Goal: Information Seeking & Learning: Learn about a topic

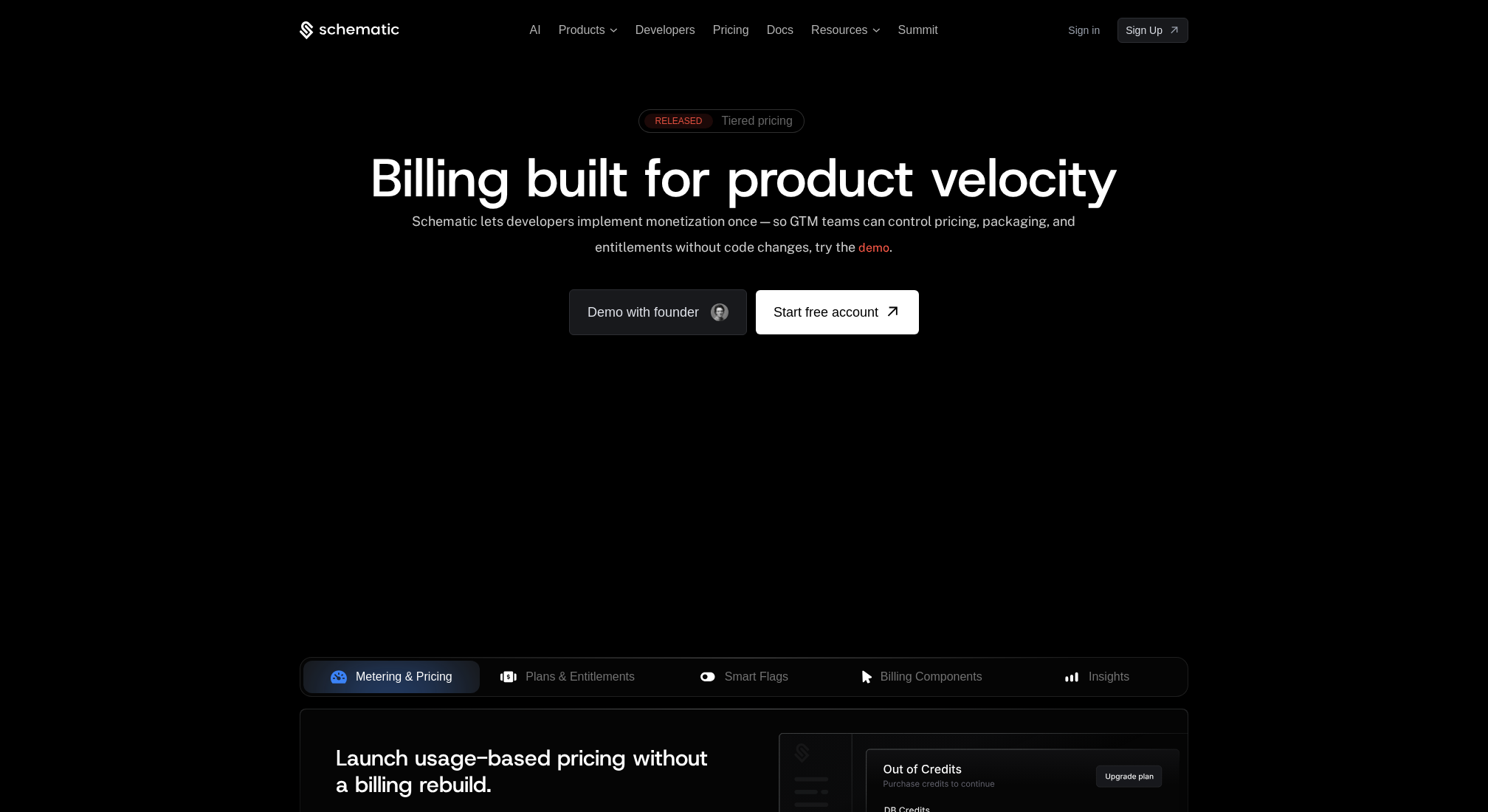
click at [767, 121] on span "Tiered pricing" at bounding box center [758, 121] width 71 height 13
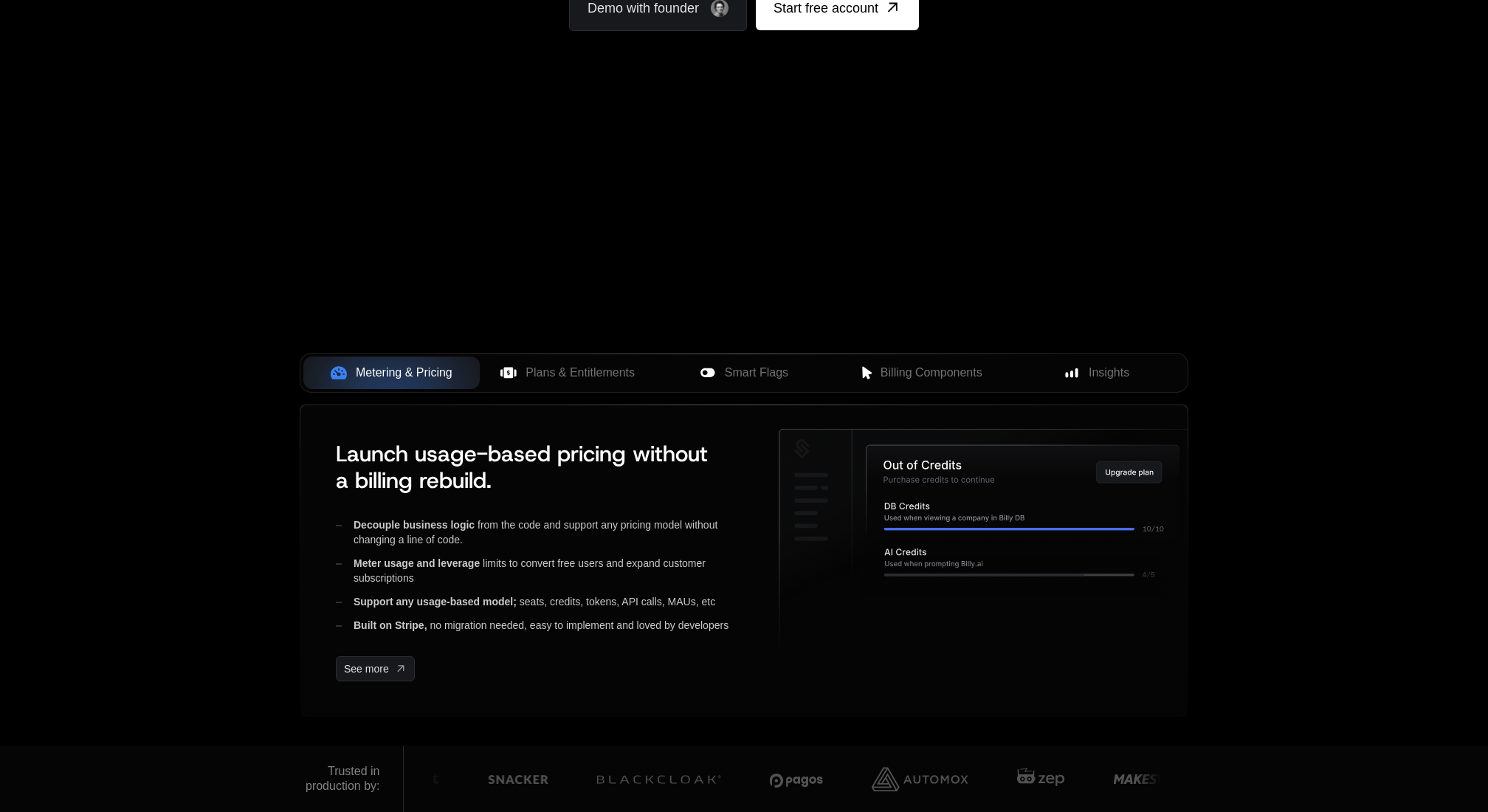
scroll to position [307, 0]
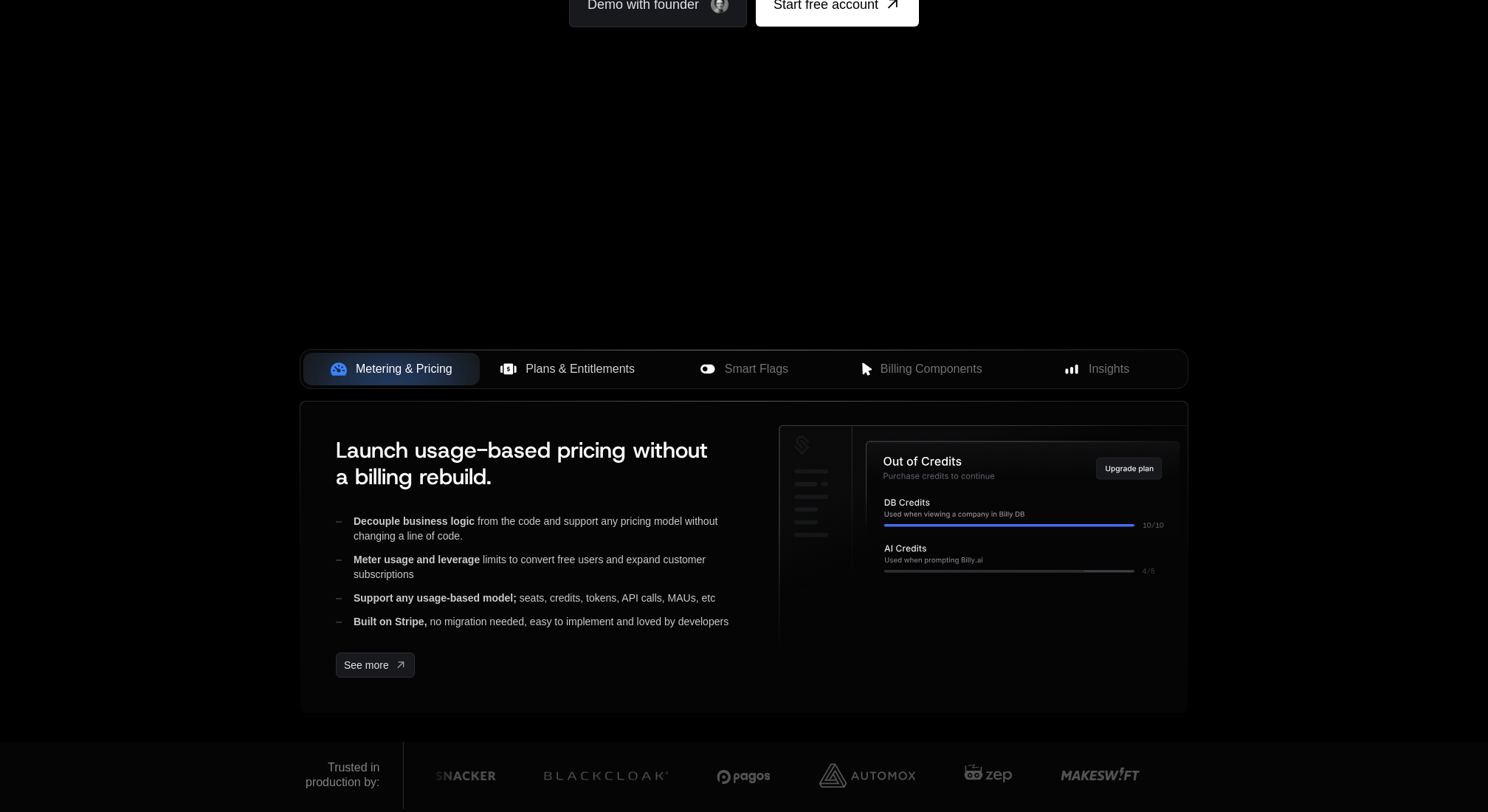
click at [570, 375] on span "Plans & Entitlements" at bounding box center [580, 369] width 110 height 18
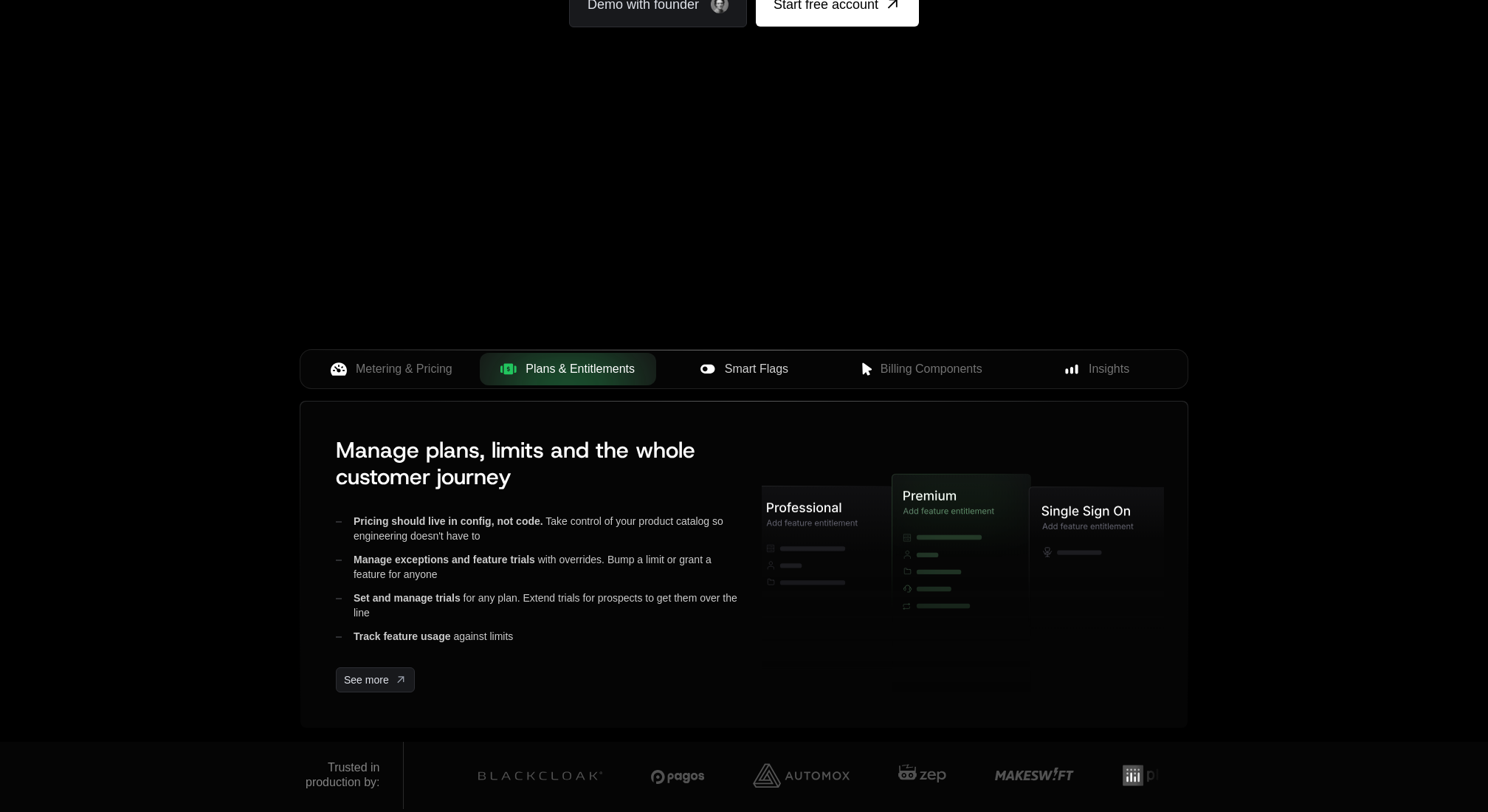
click at [756, 364] on span "Smart Flags" at bounding box center [757, 369] width 63 height 18
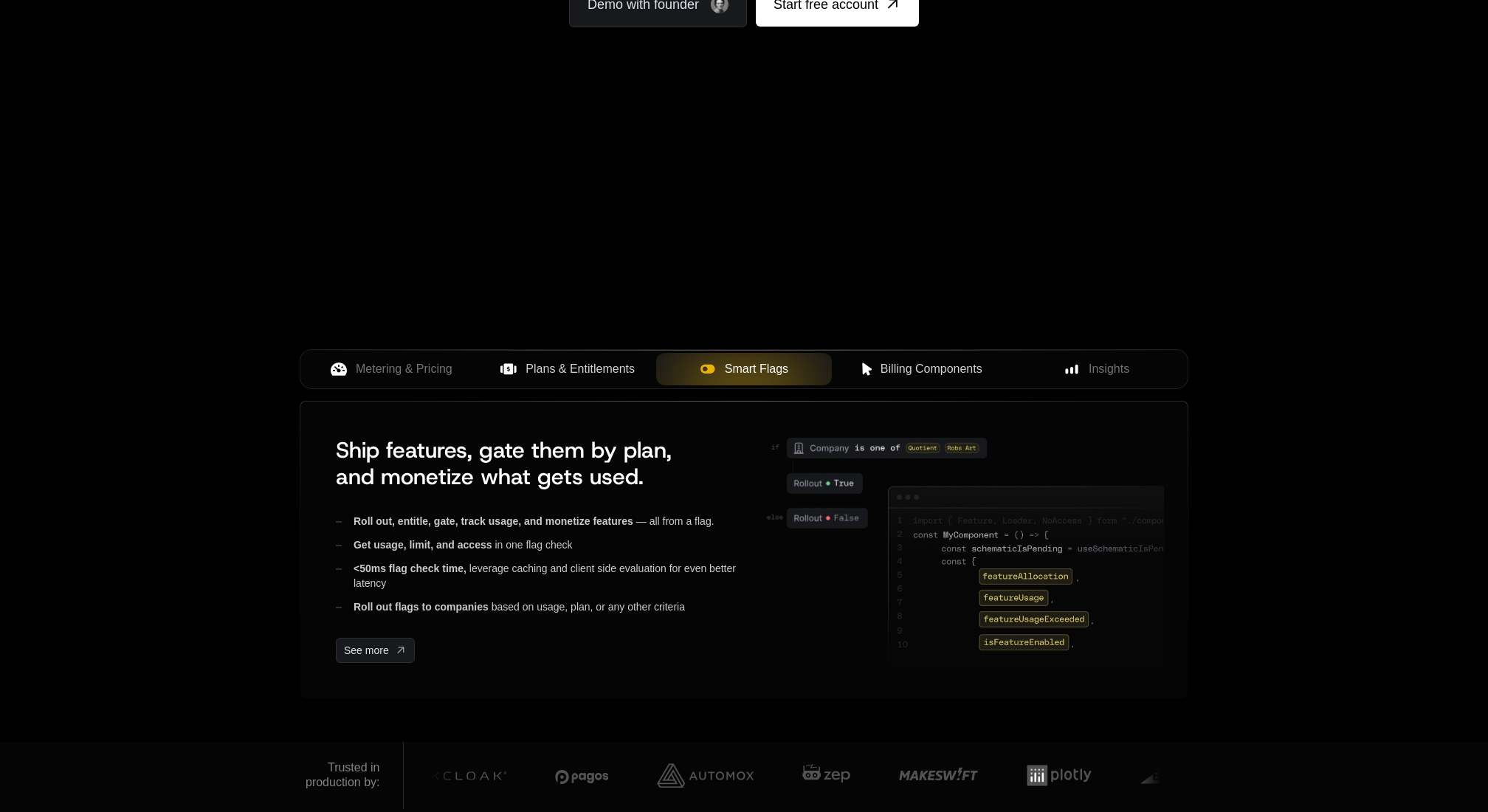
click at [836, 379] on button "Billing Components" at bounding box center [920, 368] width 177 height 33
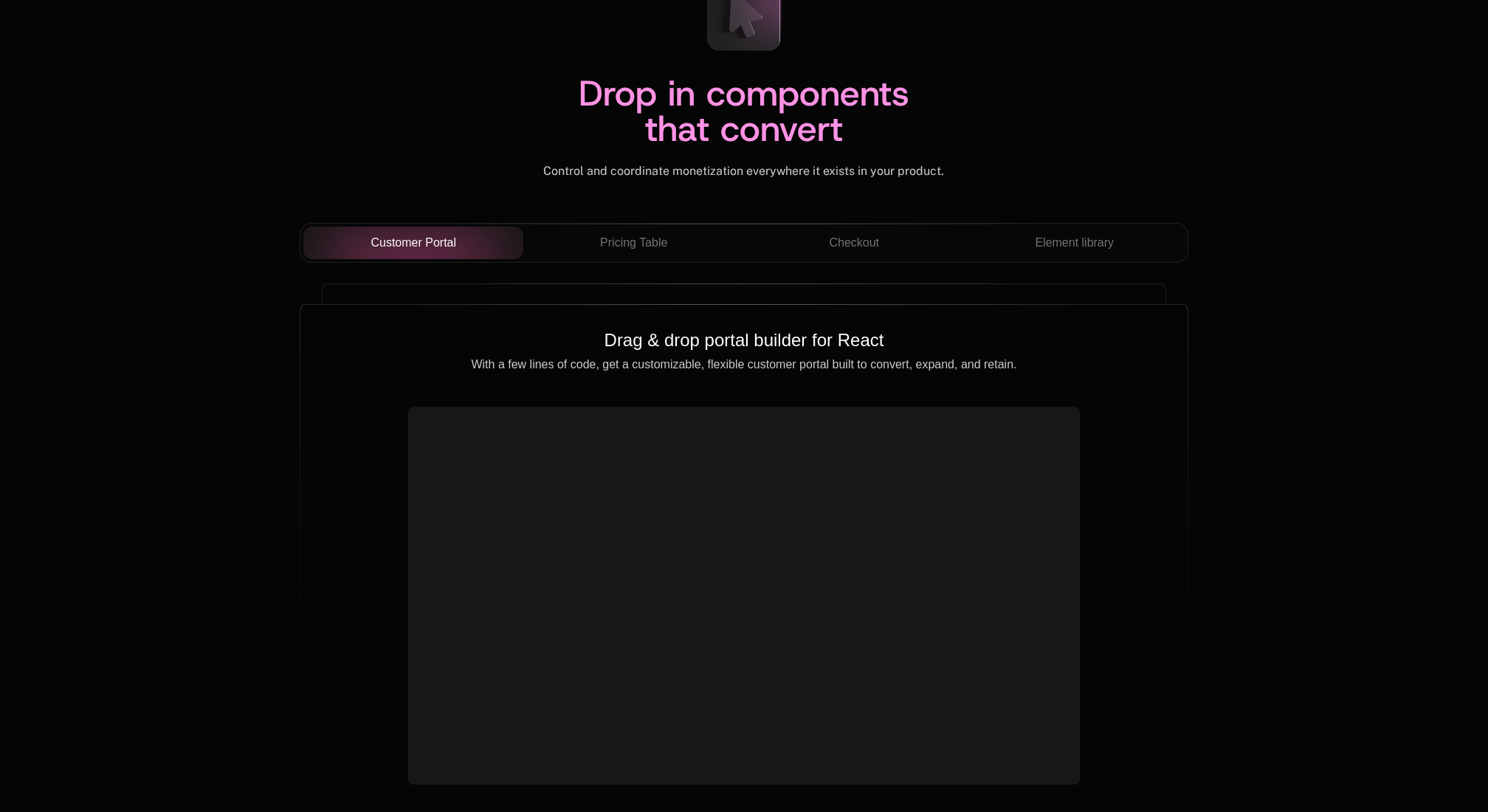
scroll to position [5106, 0]
